Goal: Complete application form

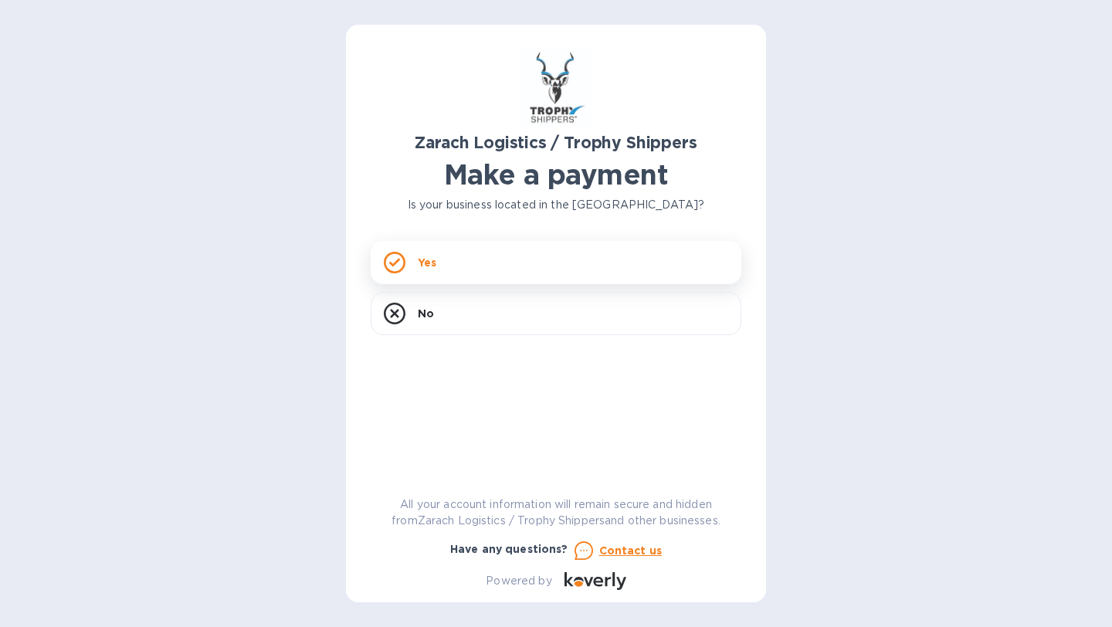
click at [451, 258] on div "Yes" at bounding box center [556, 262] width 371 height 43
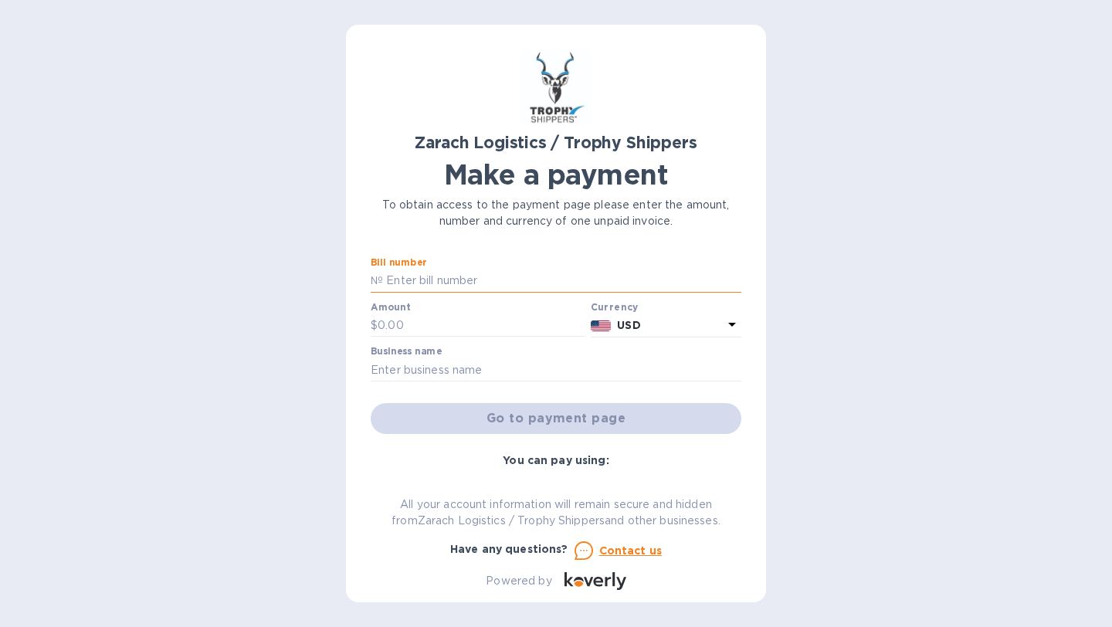
click at [439, 282] on input "text" at bounding box center [562, 280] width 358 height 23
paste input "B00173383"
type input "B00173383"
click at [388, 323] on input "text" at bounding box center [481, 325] width 207 height 23
type input "1,094.50"
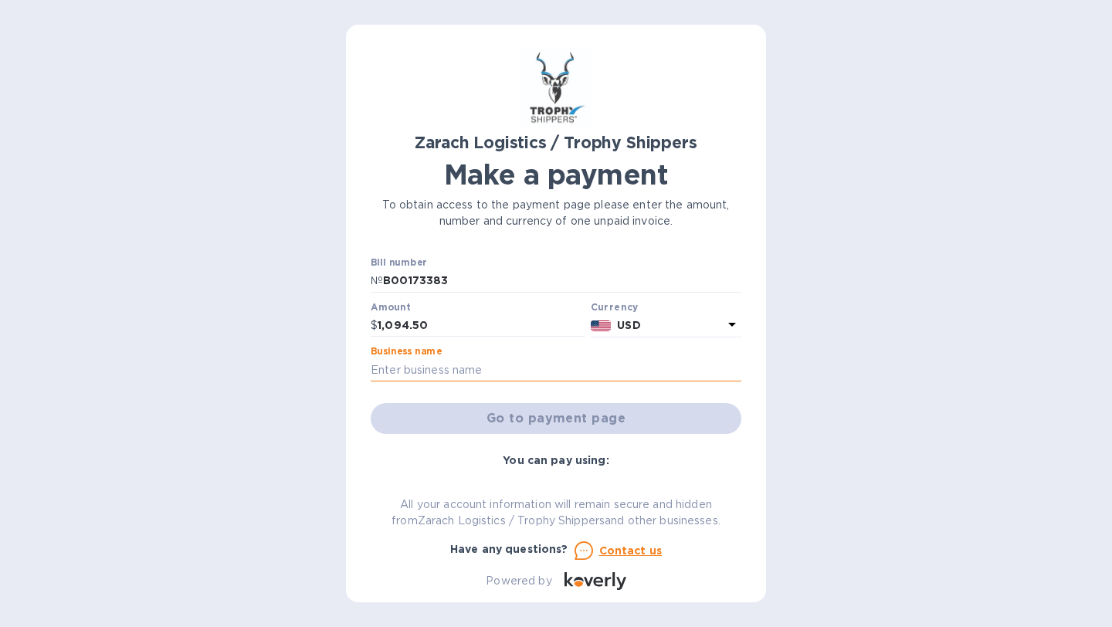
click at [459, 360] on input "text" at bounding box center [556, 369] width 371 height 23
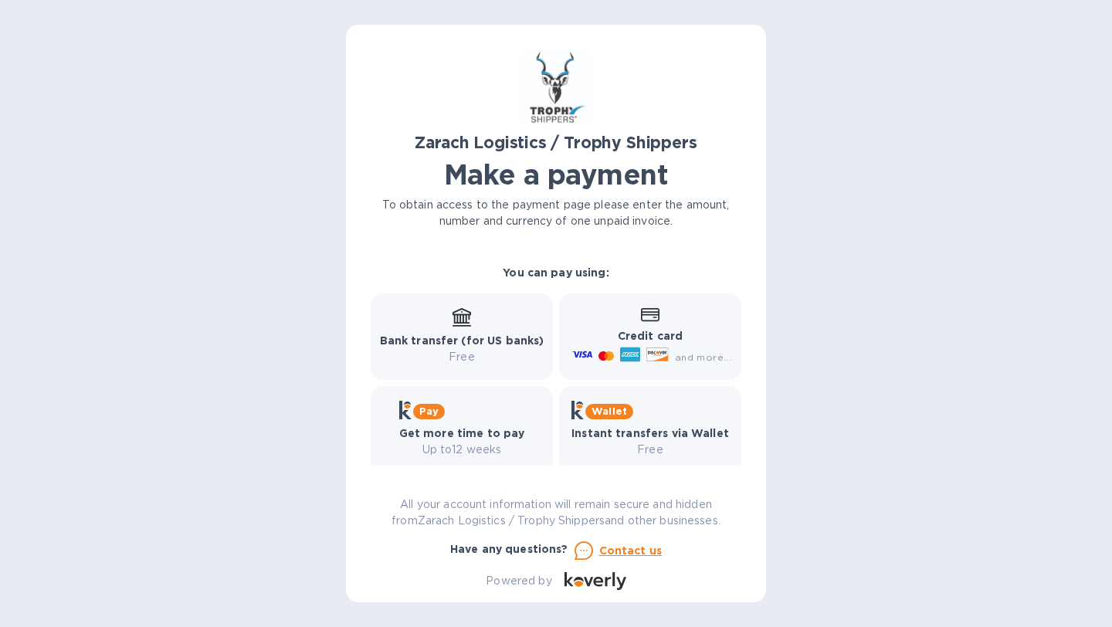
scroll to position [204, 0]
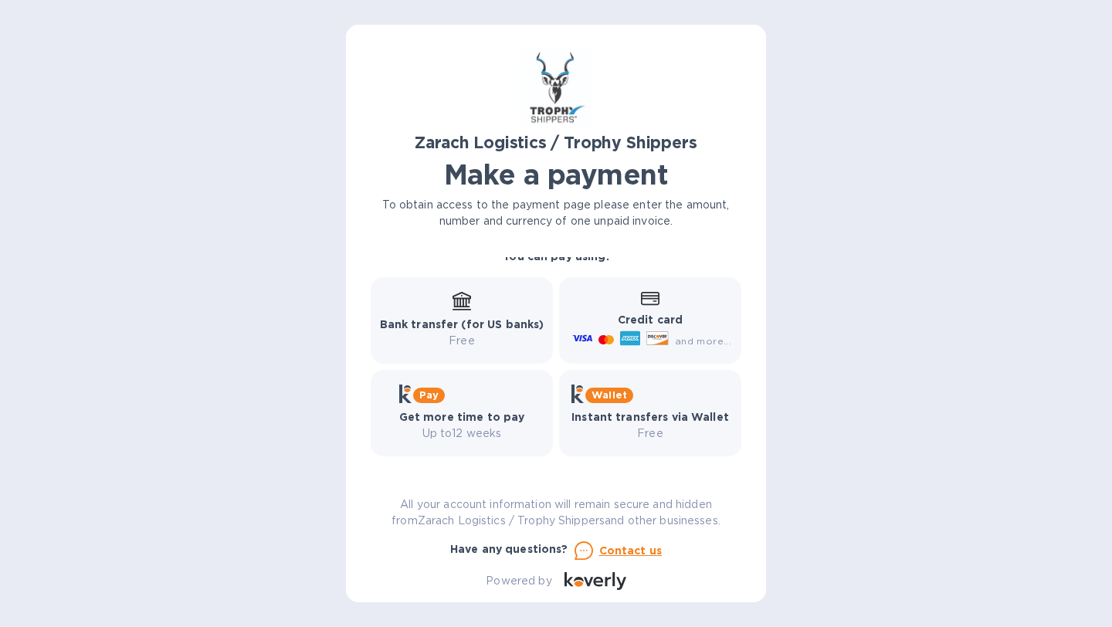
click at [611, 333] on div at bounding box center [606, 341] width 22 height 16
click at [653, 300] on icon at bounding box center [650, 298] width 19 height 13
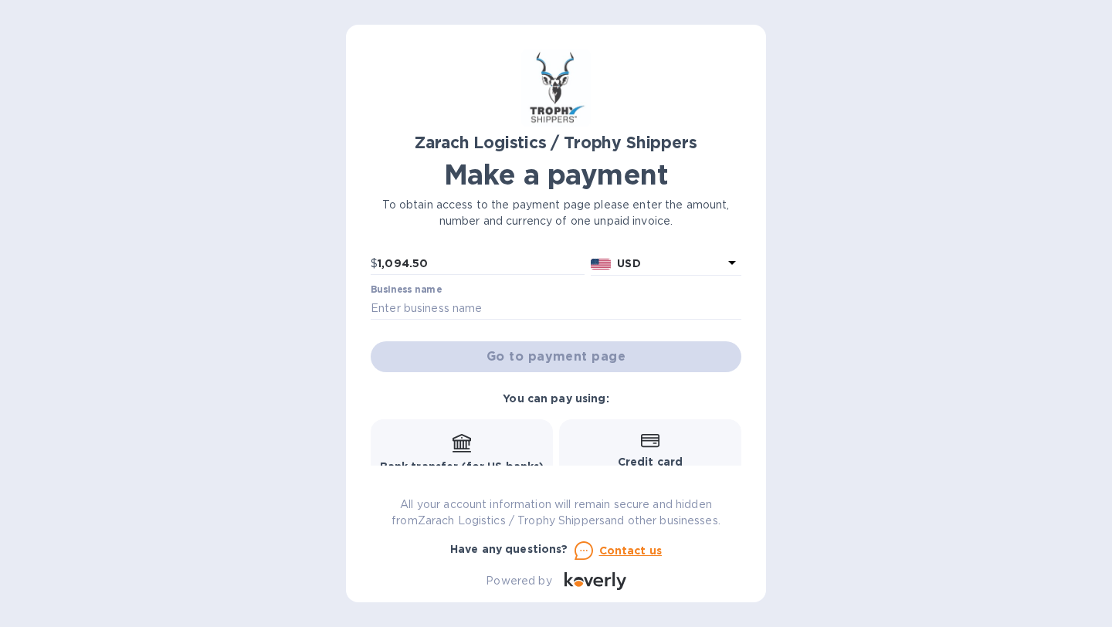
scroll to position [0, 0]
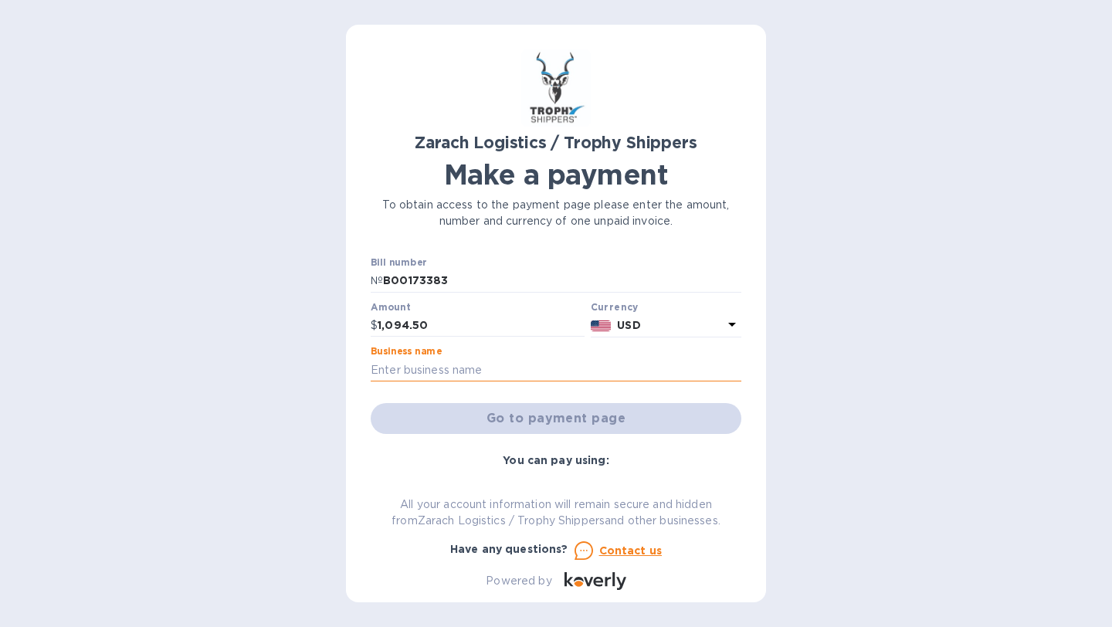
click at [455, 362] on input "text" at bounding box center [556, 369] width 371 height 23
type input "C"
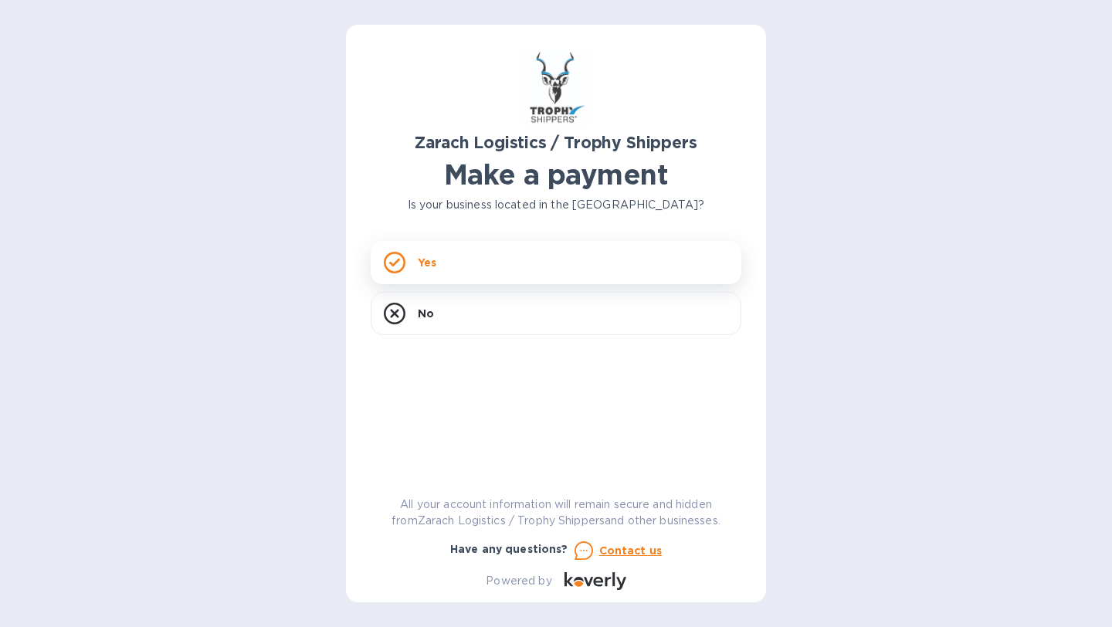
click at [473, 254] on div "Yes" at bounding box center [556, 262] width 371 height 43
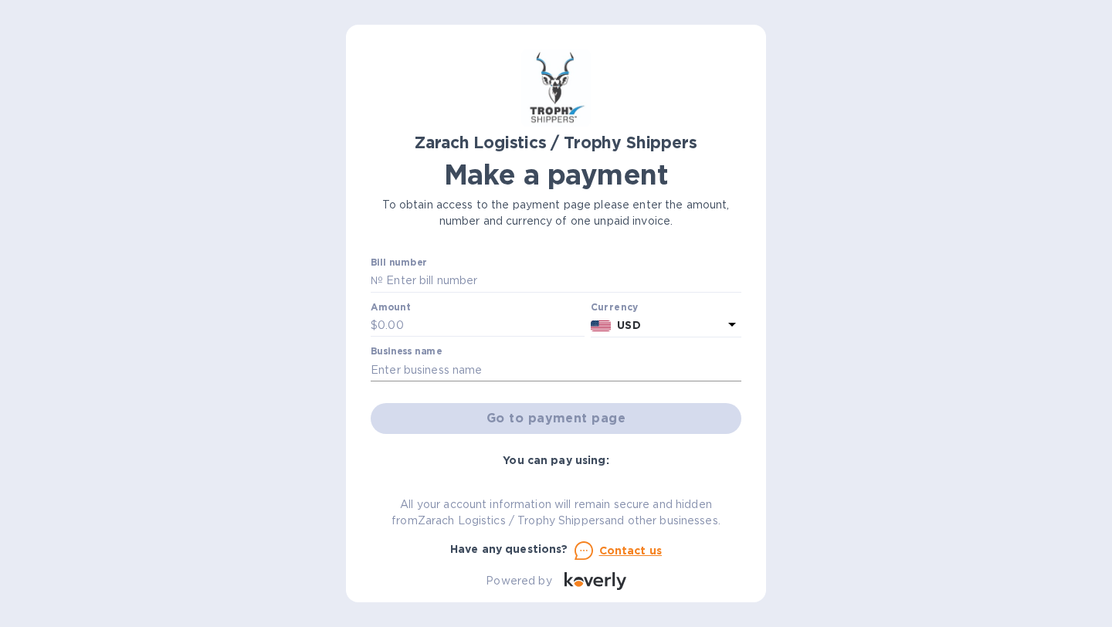
click at [432, 366] on input "text" at bounding box center [556, 369] width 371 height 23
